Goal: Information Seeking & Learning: Learn about a topic

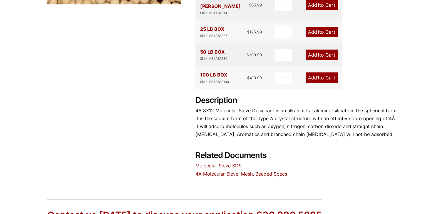
scroll to position [235, 0]
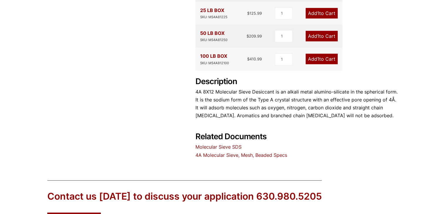
click at [237, 144] on link "Molecular Sieve SDS" at bounding box center [218, 147] width 46 height 6
click at [273, 152] on link "4A Molecular Sieve, Mesh, Beaded Specs" at bounding box center [241, 155] width 92 height 6
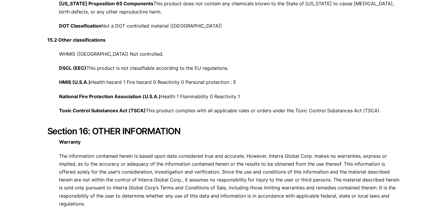
scroll to position [2233, 0]
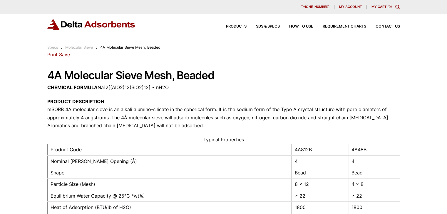
click at [85, 46] on link "Molecular Sieve" at bounding box center [79, 47] width 28 height 4
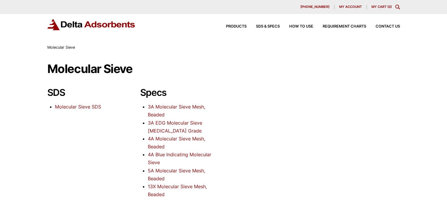
click at [159, 122] on link "3A EDG Molecular Sieve Ethanol Grade" at bounding box center [175, 127] width 54 height 14
click at [189, 105] on link "3A Molecular Sieve Mesh, Beaded" at bounding box center [176, 111] width 57 height 14
